Goal: Find specific page/section: Find specific page/section

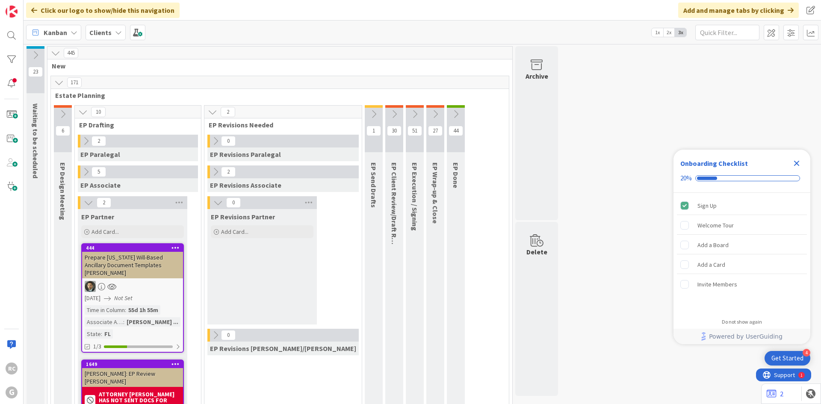
click at [794, 164] on icon "Close Checklist" at bounding box center [796, 163] width 10 height 10
click at [115, 34] on icon at bounding box center [118, 32] width 7 height 7
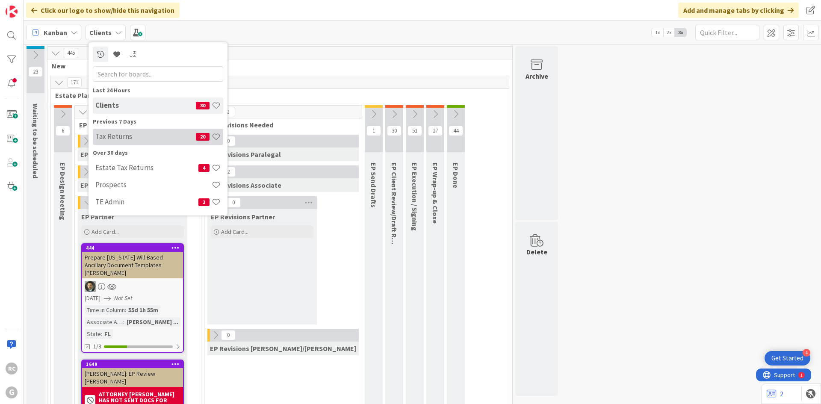
click at [126, 136] on h4 "Tax Returns" at bounding box center [145, 136] width 100 height 9
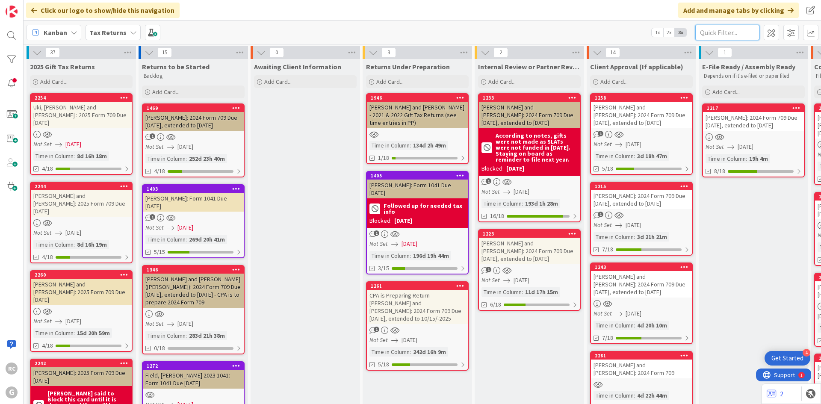
click at [737, 29] on input "text" at bounding box center [727, 32] width 64 height 15
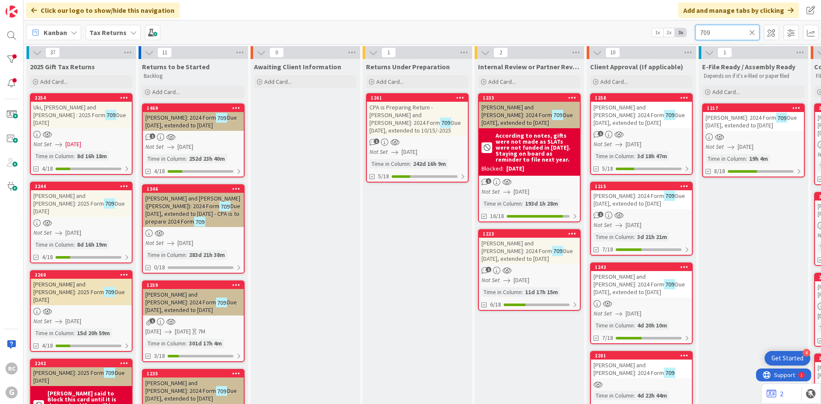
type input "709"
